Goal: Check status: Check status

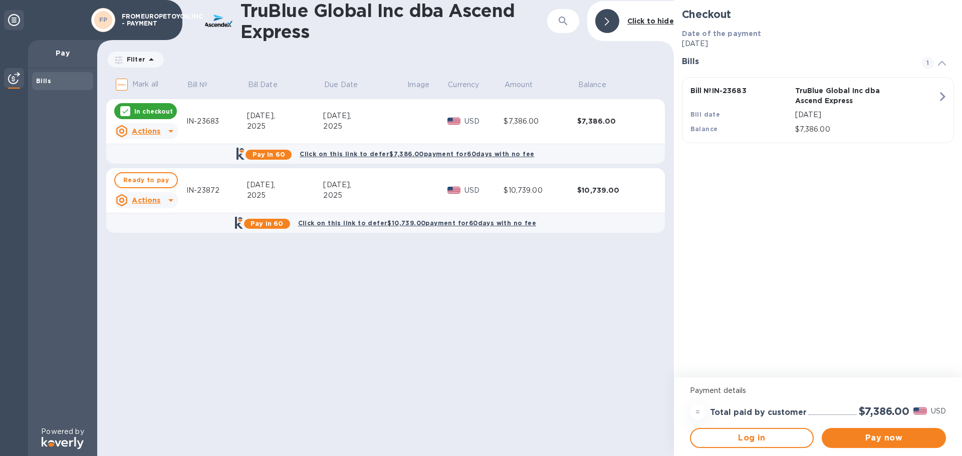
drag, startPoint x: 337, startPoint y: 358, endPoint x: 318, endPoint y: 341, distance: 25.2
click at [337, 358] on div "TruBlue Global Inc dba Ascend Express ​ Click to hide Filter Amount Mark all Bi…" at bounding box center [385, 228] width 576 height 456
